Goal: Task Accomplishment & Management: Complete application form

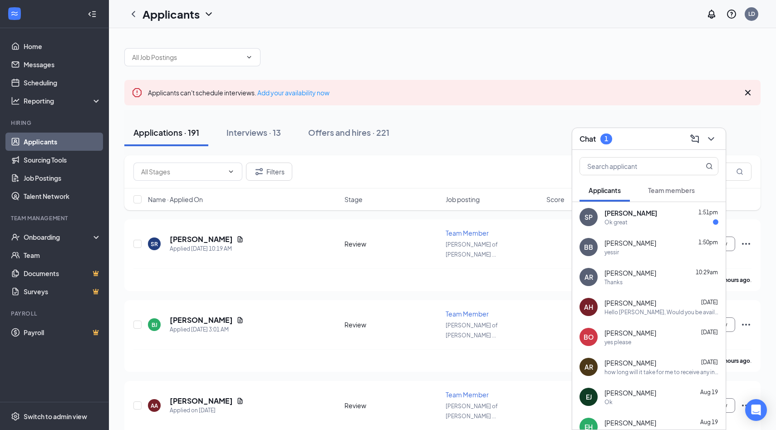
click at [626, 216] on span "[PERSON_NAME]" at bounding box center [631, 212] width 53 height 9
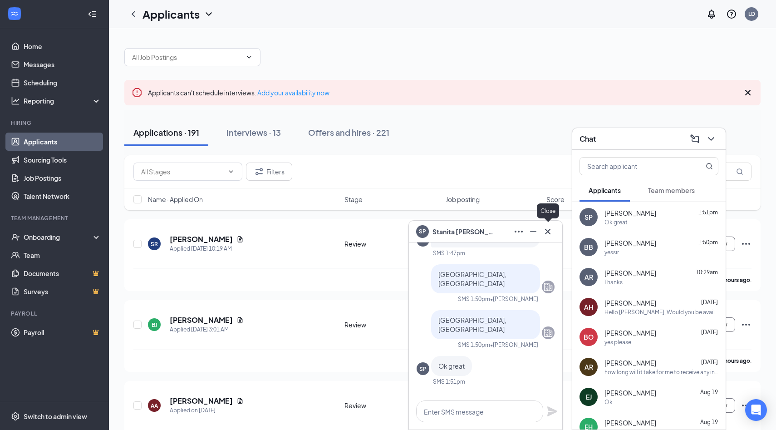
click at [548, 233] on icon "Cross" at bounding box center [548, 231] width 11 height 11
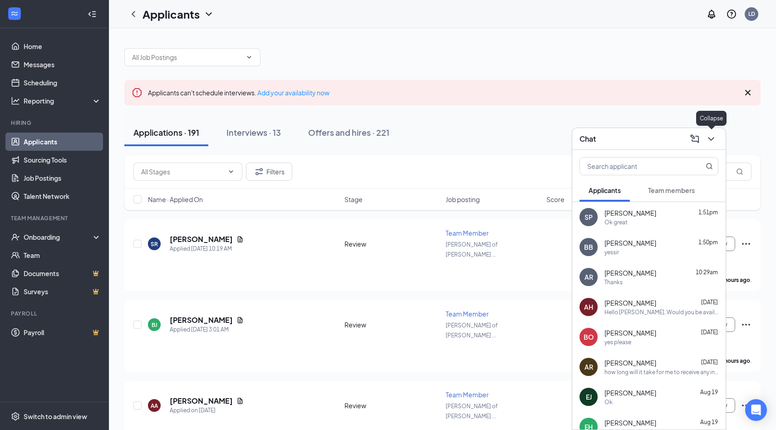
click at [710, 145] on button at bounding box center [711, 139] width 15 height 15
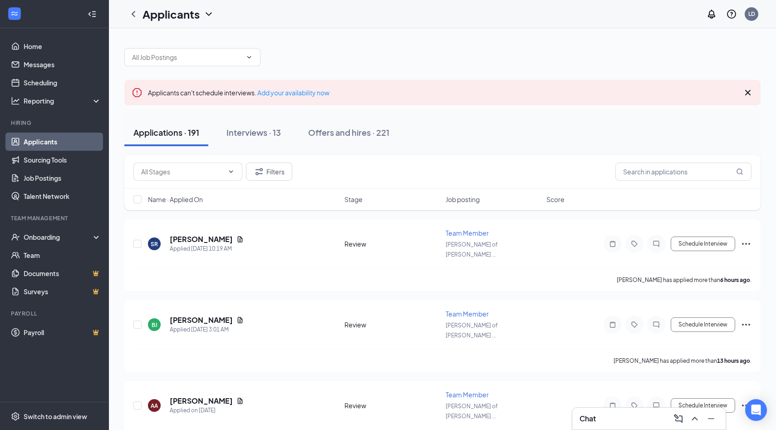
click at [608, 425] on div "Chat" at bounding box center [649, 418] width 139 height 15
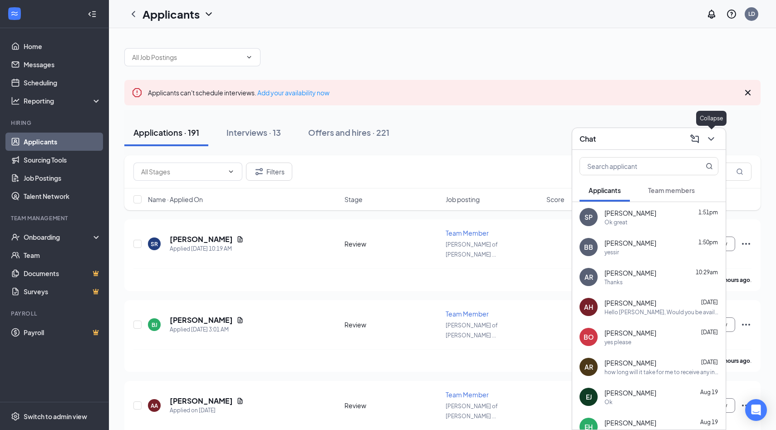
click at [715, 144] on button at bounding box center [711, 139] width 15 height 15
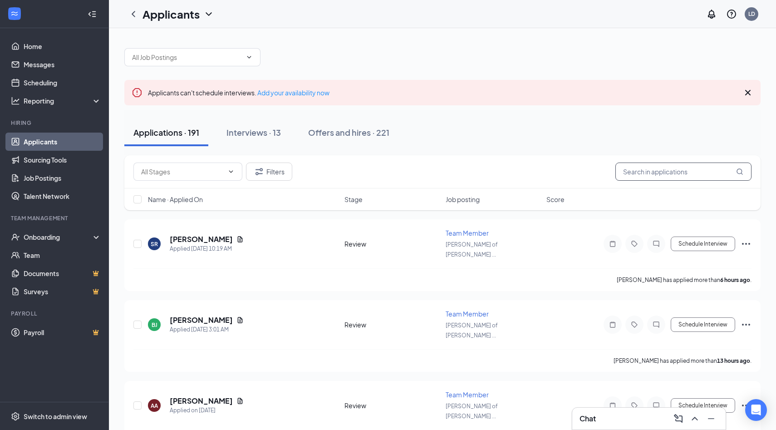
click at [696, 175] on input "text" at bounding box center [684, 172] width 136 height 18
click at [639, 417] on div "Chat" at bounding box center [649, 418] width 139 height 15
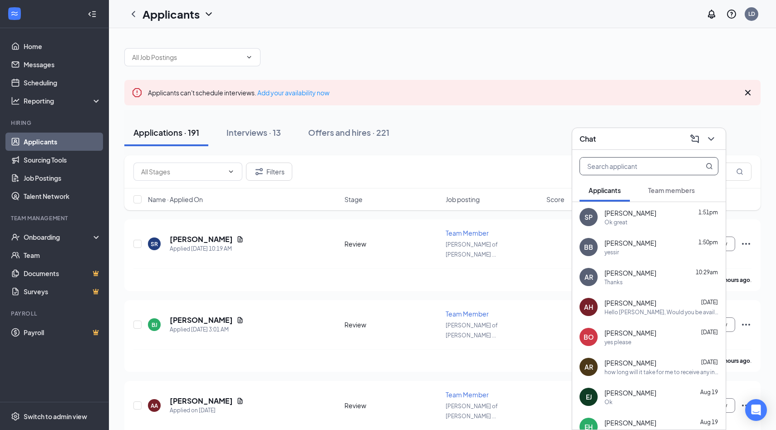
click at [647, 164] on input "text" at bounding box center [634, 166] width 108 height 17
click at [714, 139] on icon "ChevronDown" at bounding box center [711, 138] width 11 height 11
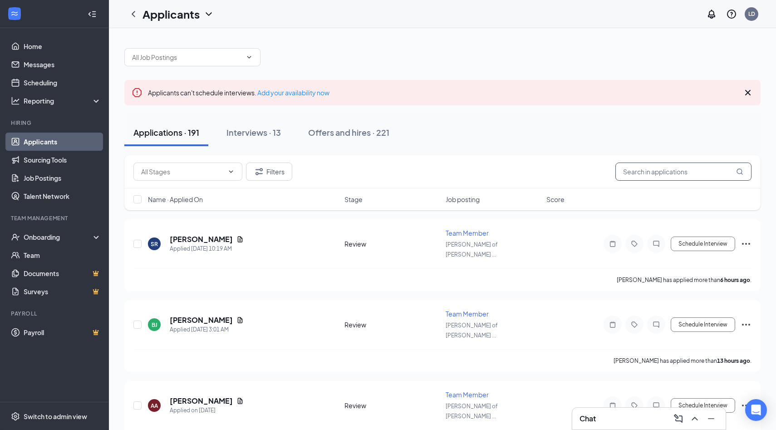
click at [687, 169] on input "text" at bounding box center [684, 172] width 136 height 18
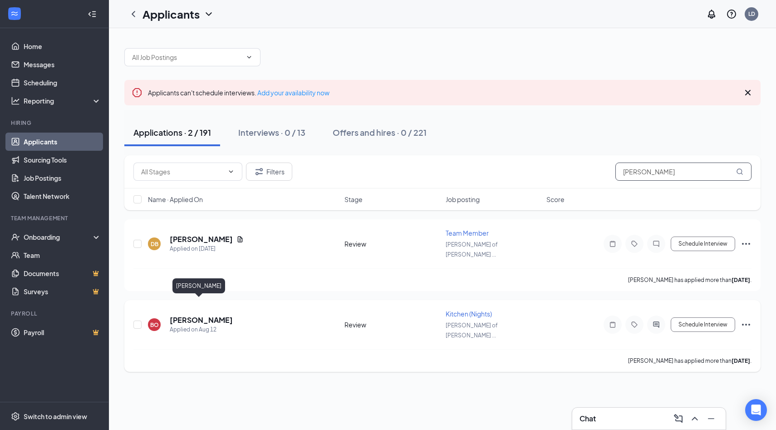
type input "[PERSON_NAME]"
click at [178, 315] on h5 "[PERSON_NAME]" at bounding box center [201, 320] width 63 height 10
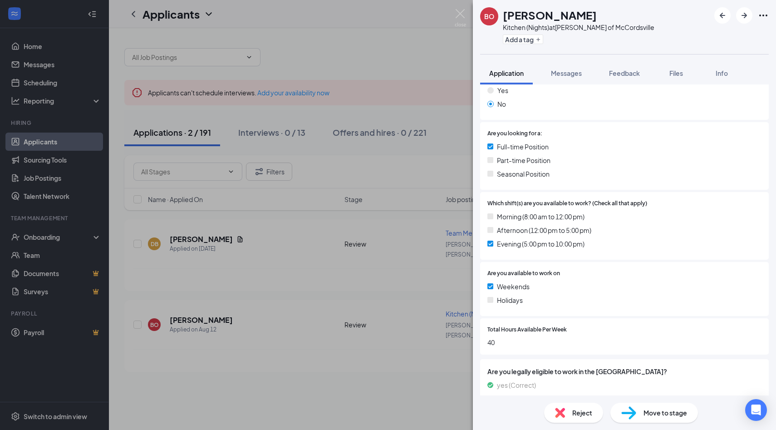
scroll to position [173, 0]
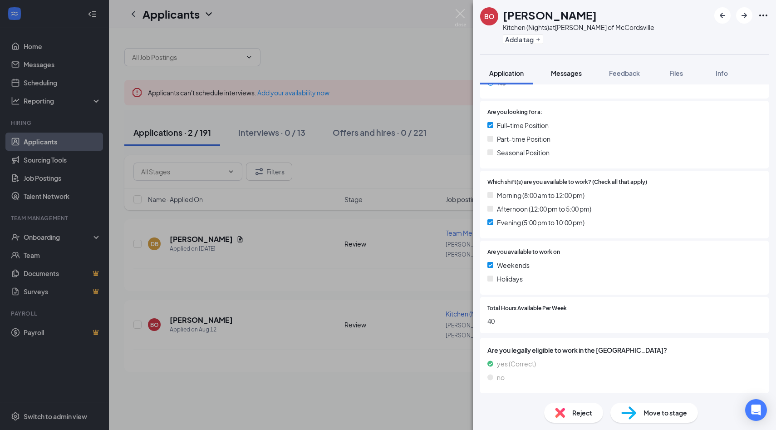
click at [566, 75] on span "Messages" at bounding box center [566, 73] width 31 height 8
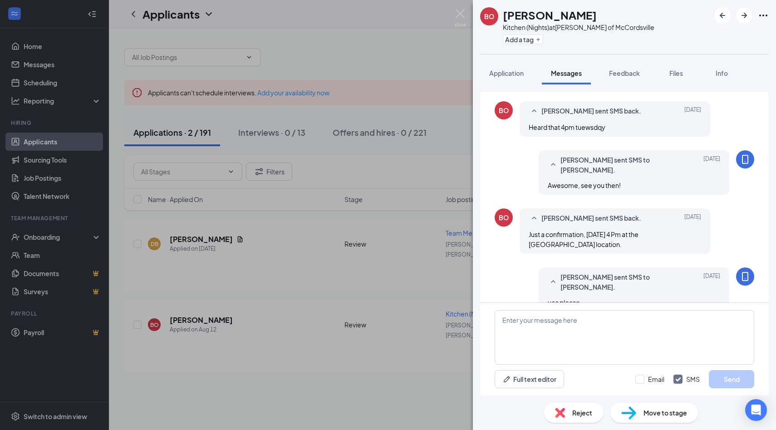
scroll to position [394, 0]
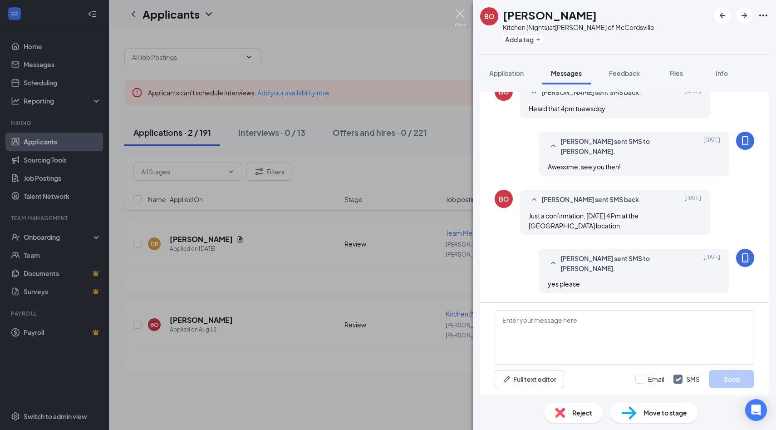
click at [460, 12] on img at bounding box center [460, 18] width 11 height 18
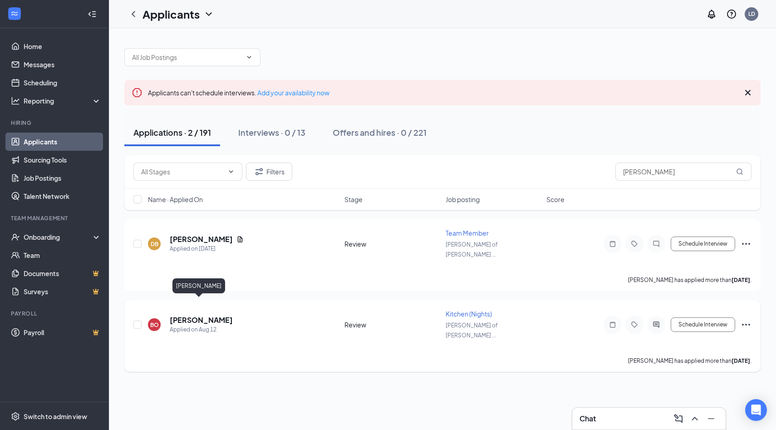
click at [197, 315] on h5 "[PERSON_NAME]" at bounding box center [201, 320] width 63 height 10
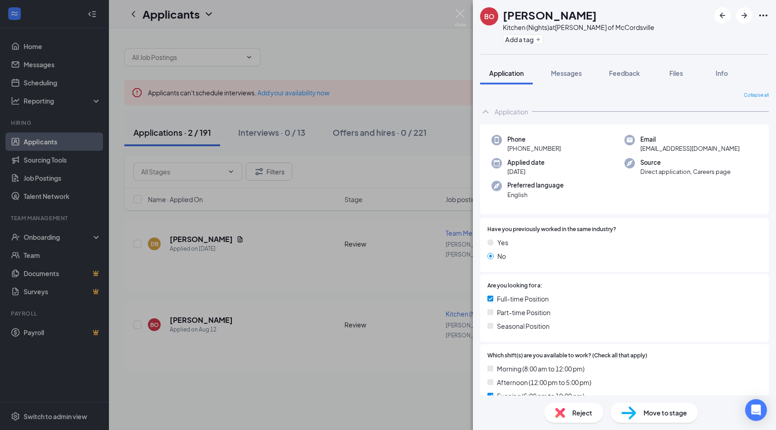
click at [688, 410] on div "Move to stage" at bounding box center [655, 413] width 88 height 20
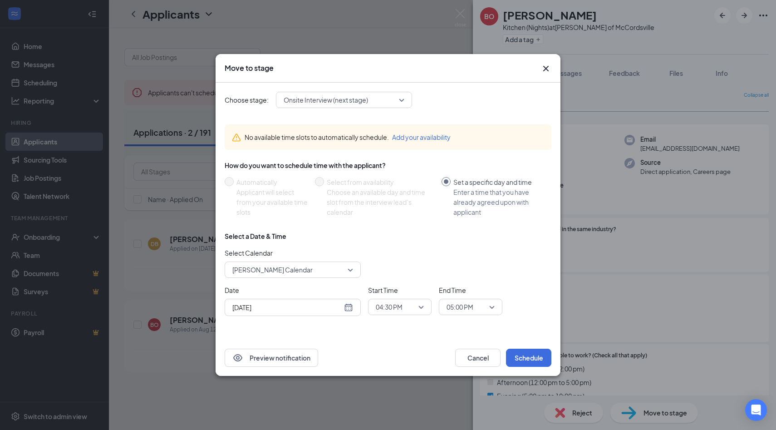
click at [404, 95] on span "Onsite Interview (next stage)" at bounding box center [344, 100] width 121 height 14
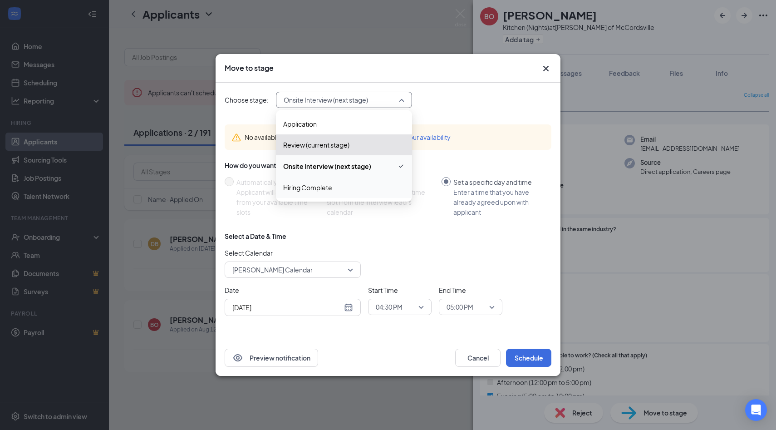
click at [373, 188] on span "Hiring Complete" at bounding box center [344, 188] width 122 height 10
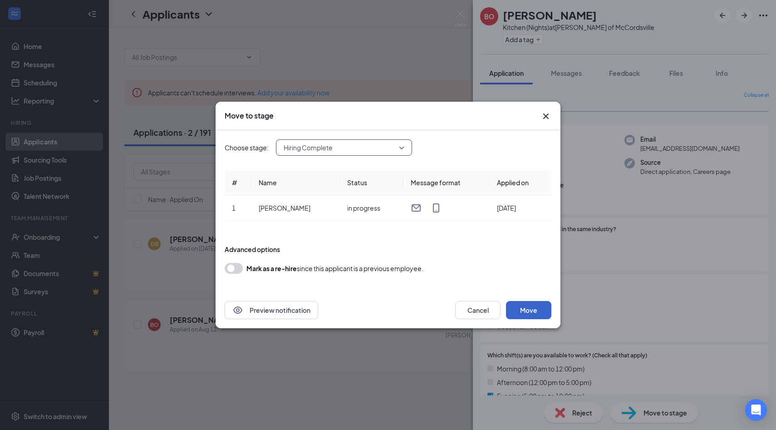
click at [543, 308] on button "Move" at bounding box center [528, 310] width 45 height 18
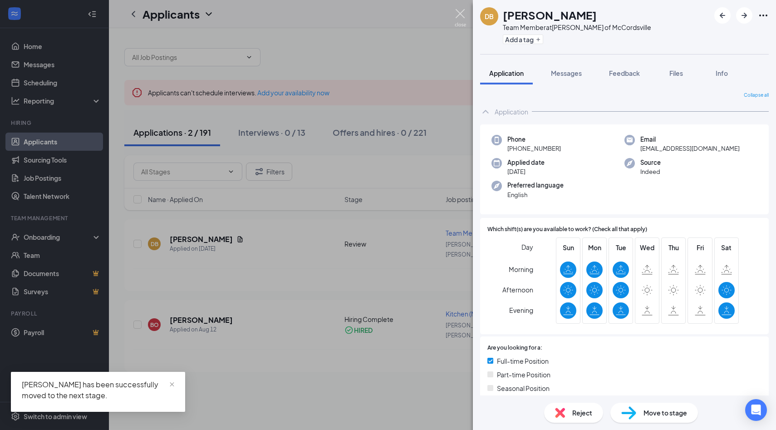
click at [458, 14] on img at bounding box center [460, 18] width 11 height 18
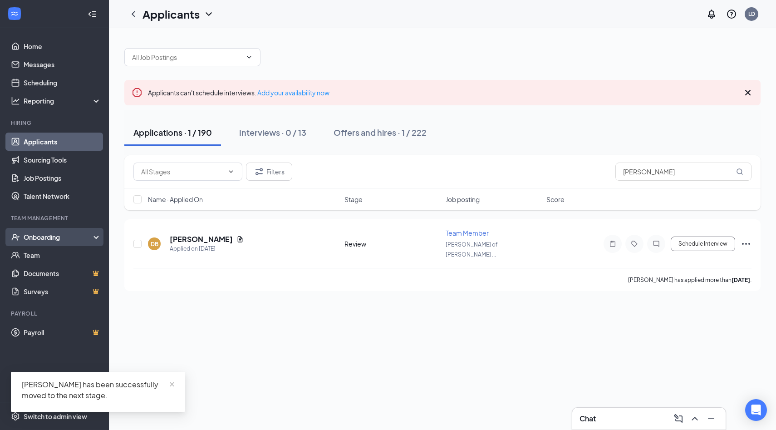
click at [26, 233] on div "Onboarding" at bounding box center [59, 236] width 70 height 9
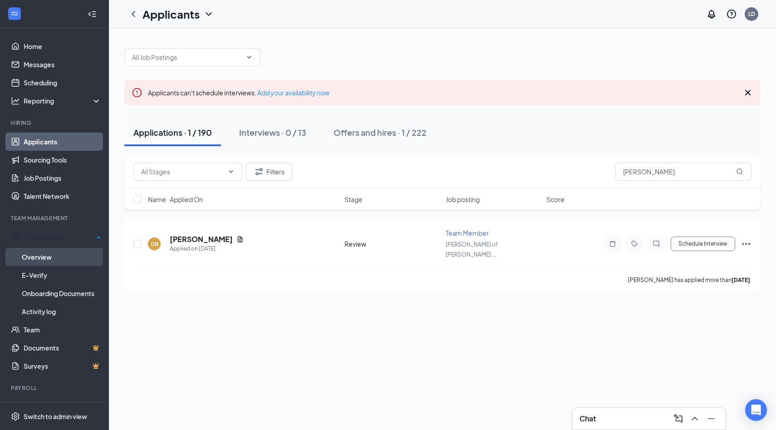
click at [36, 259] on link "Overview" at bounding box center [61, 257] width 79 height 18
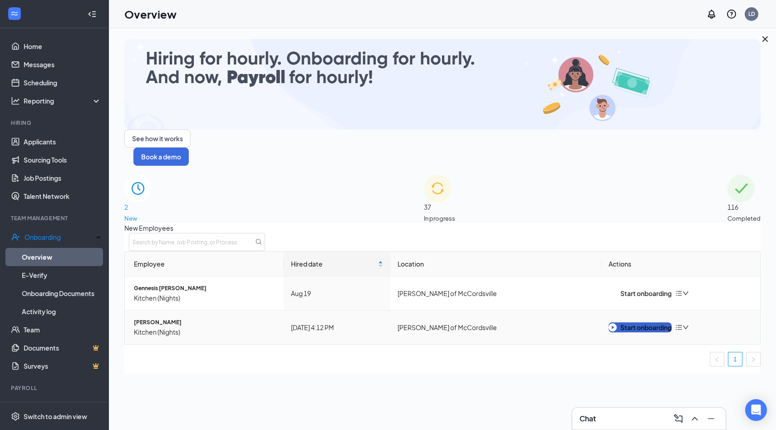
click at [631, 322] on div "Start onboarding" at bounding box center [640, 327] width 63 height 10
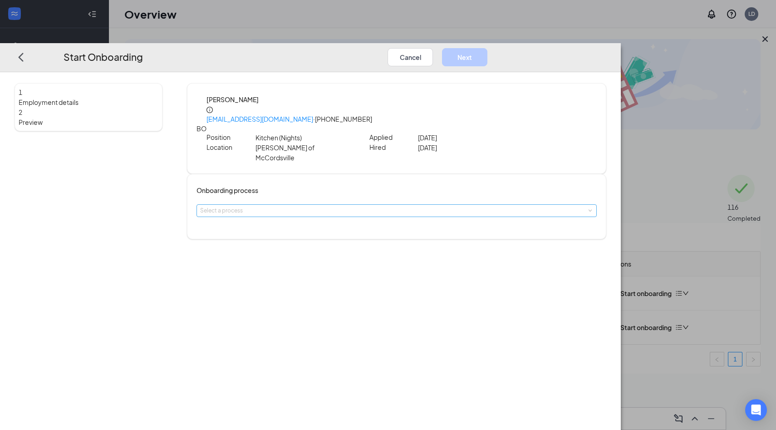
click at [392, 206] on div "Select a process" at bounding box center [394, 210] width 389 height 9
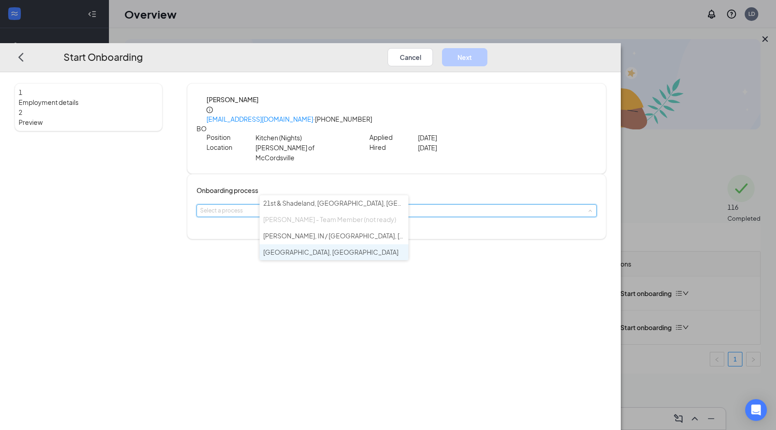
click at [352, 255] on li "[GEOGRAPHIC_DATA], [GEOGRAPHIC_DATA]" at bounding box center [334, 252] width 149 height 16
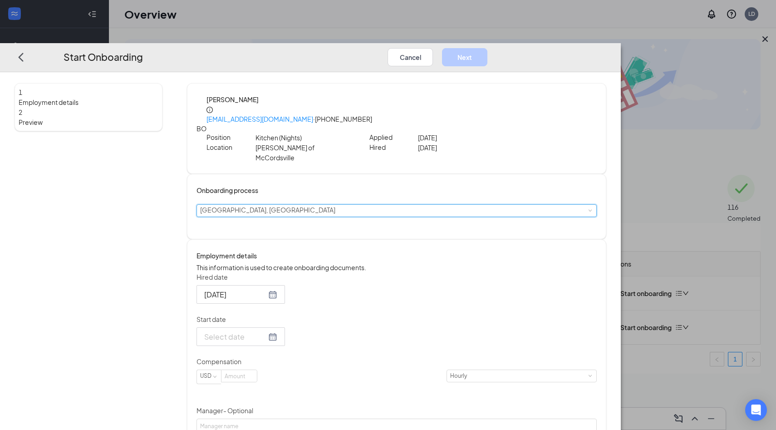
click at [285, 330] on div at bounding box center [241, 336] width 89 height 19
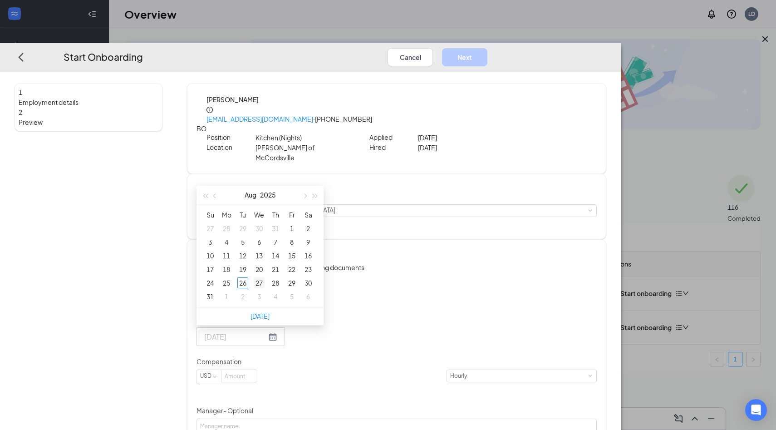
type input "[DATE]"
click at [265, 277] on div "27" at bounding box center [259, 282] width 11 height 11
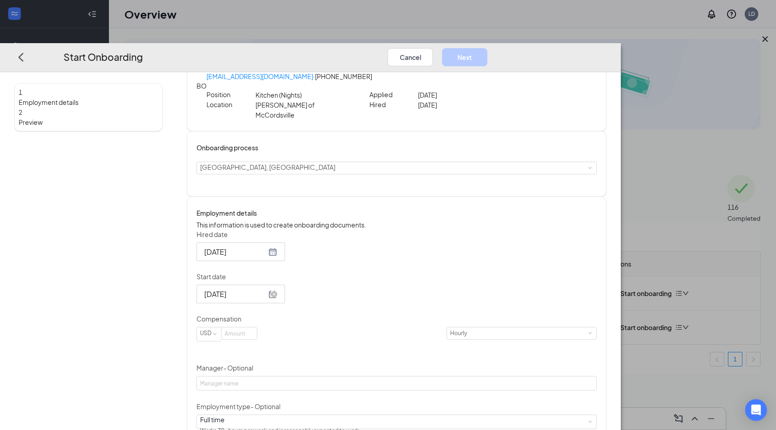
scroll to position [94, 0]
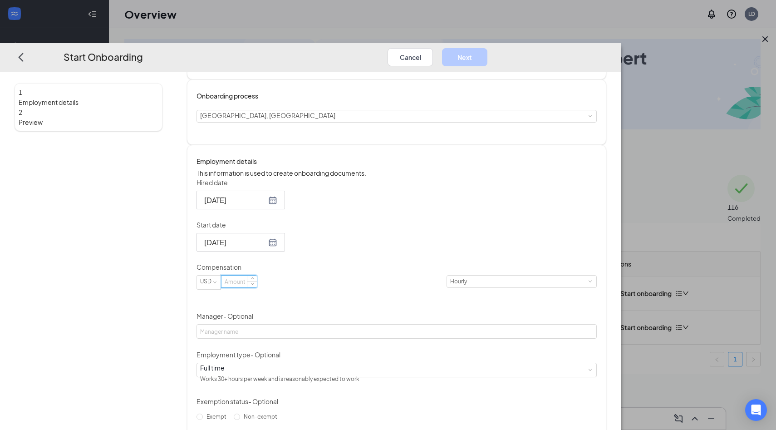
click at [257, 276] on input at bounding box center [239, 282] width 35 height 12
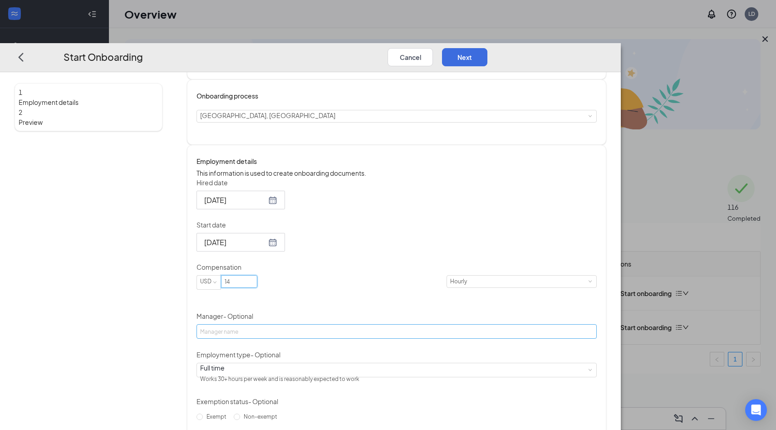
type input "14"
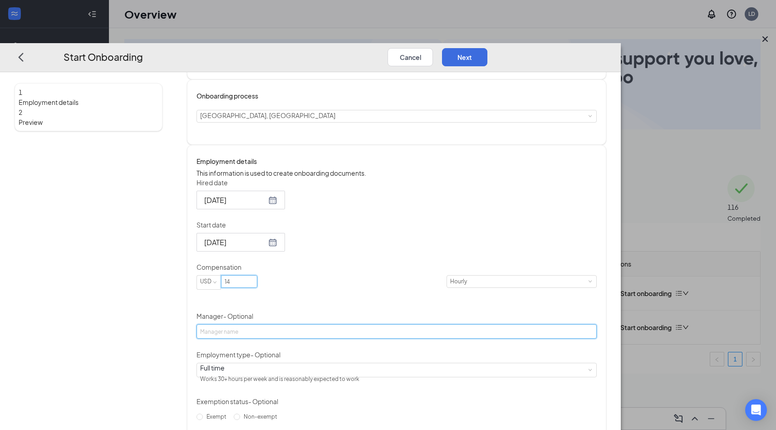
click at [323, 324] on input "Manager - Optional" at bounding box center [397, 331] width 400 height 15
type input "[PERSON_NAME]"
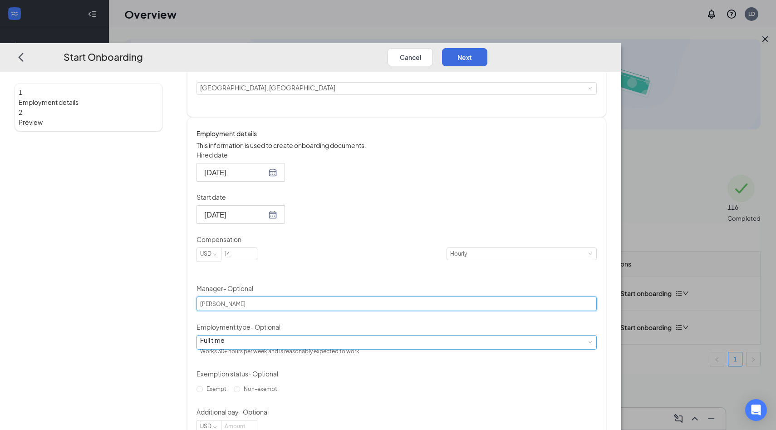
scroll to position [127, 0]
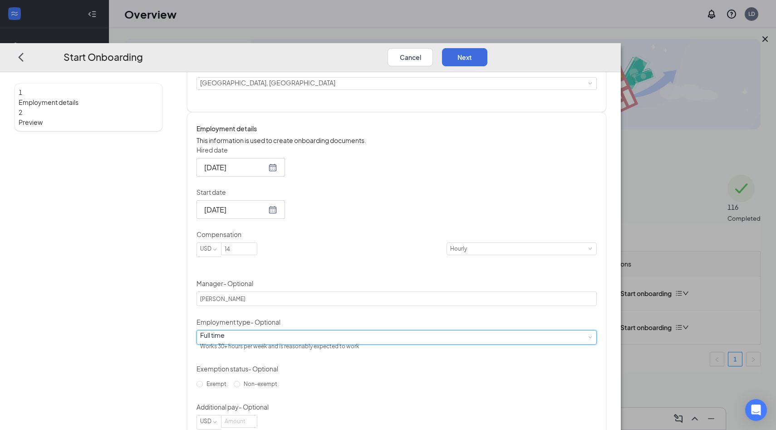
click at [364, 331] on div "Full time Works 30+ hours per week and is reasonably expected to work" at bounding box center [396, 337] width 393 height 14
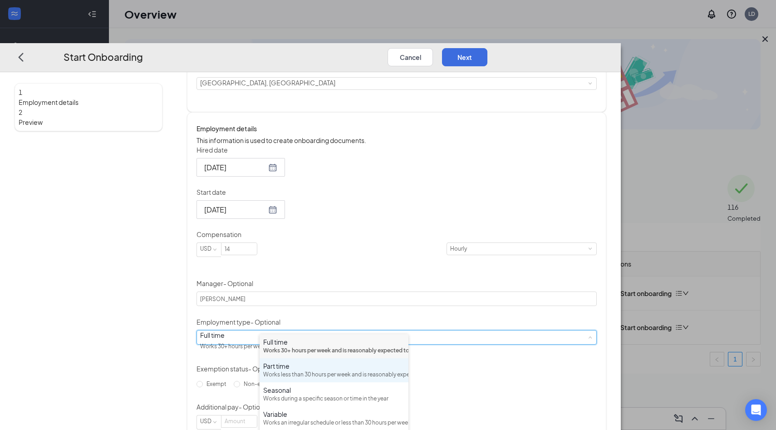
click at [337, 379] on div "Part time Works less than 30 hours per week and is reasonably expected to work" at bounding box center [334, 370] width 142 height 18
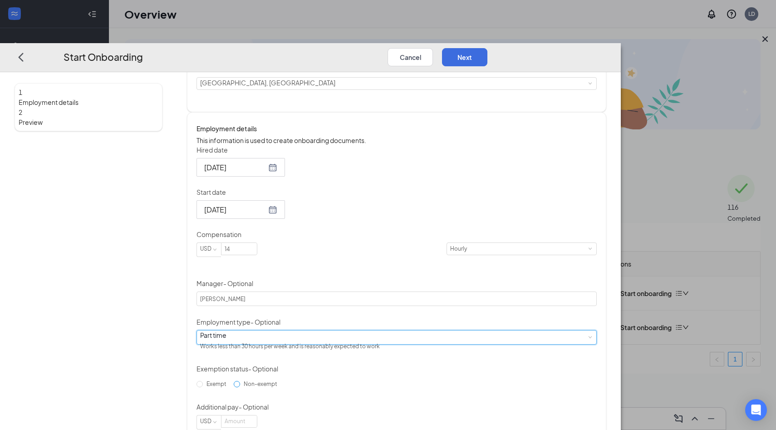
click at [240, 381] on input "Non-exempt" at bounding box center [237, 384] width 6 height 6
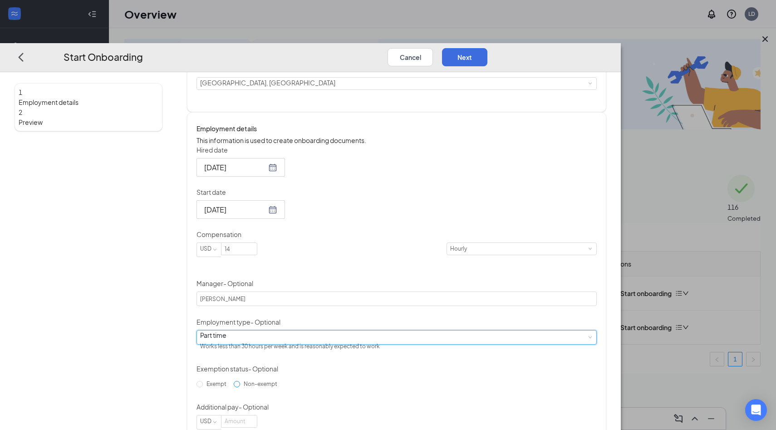
radio input "true"
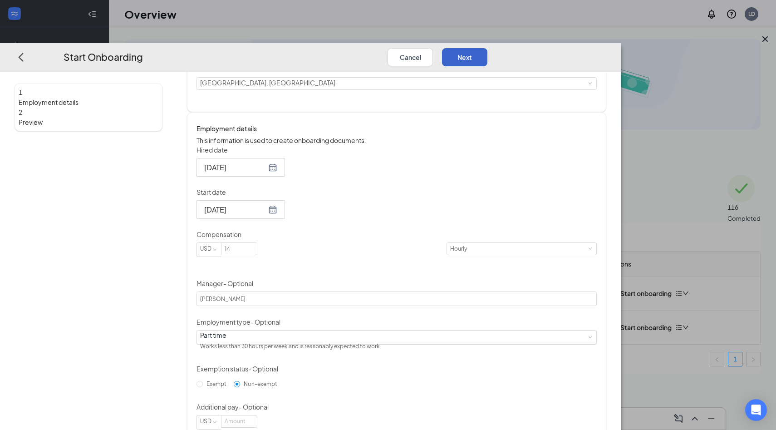
click at [488, 48] on button "Next" at bounding box center [464, 57] width 45 height 18
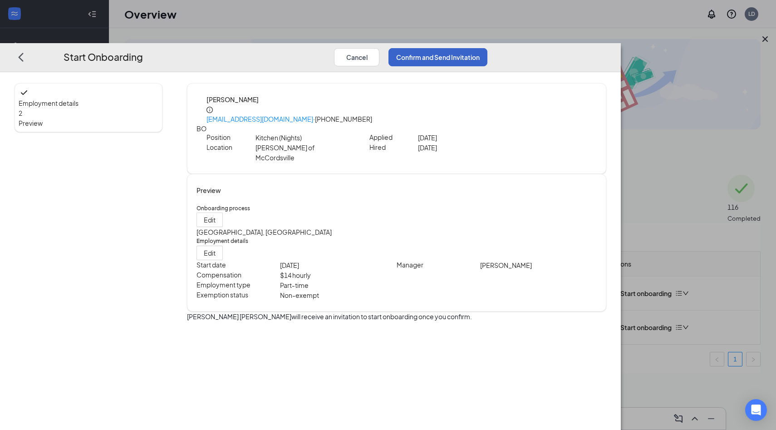
click at [488, 48] on button "Confirm and Send Invitation" at bounding box center [438, 57] width 99 height 18
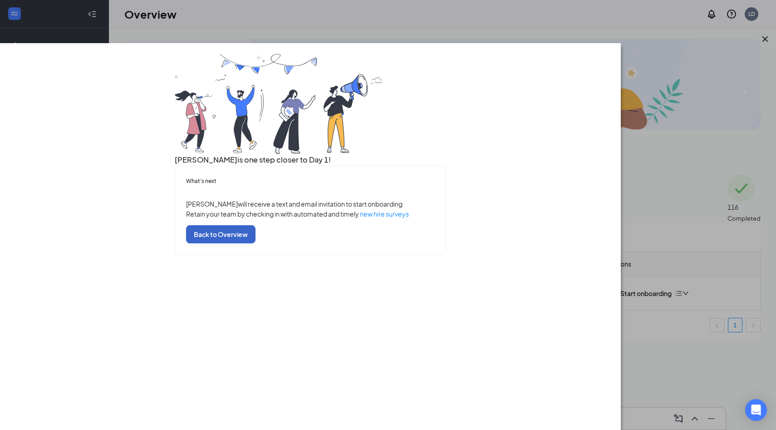
click at [256, 243] on button "Back to Overview" at bounding box center [220, 234] width 69 height 18
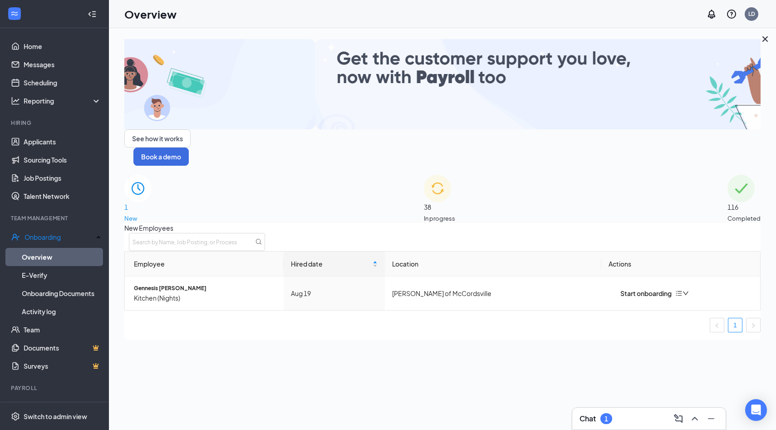
click at [622, 417] on div "Chat 1" at bounding box center [649, 418] width 139 height 15
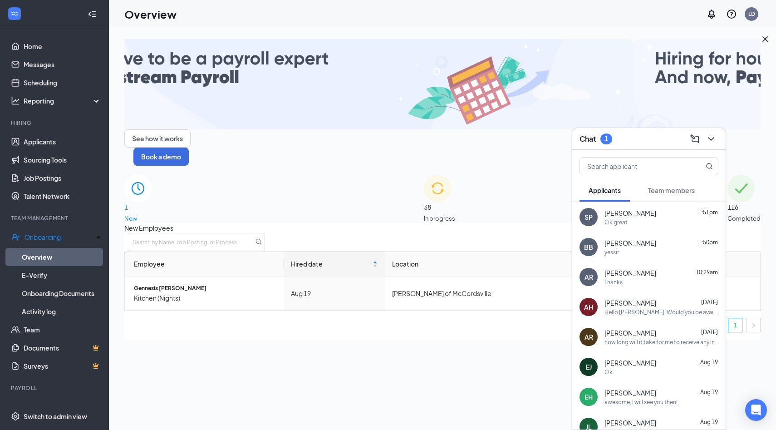
click at [677, 194] on div "Team members" at bounding box center [671, 190] width 47 height 9
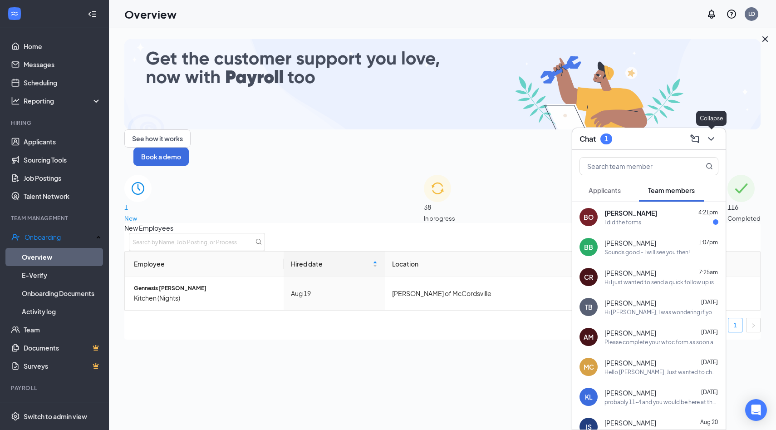
click at [711, 142] on icon "ChevronDown" at bounding box center [711, 138] width 11 height 11
